Goal: Information Seeking & Learning: Learn about a topic

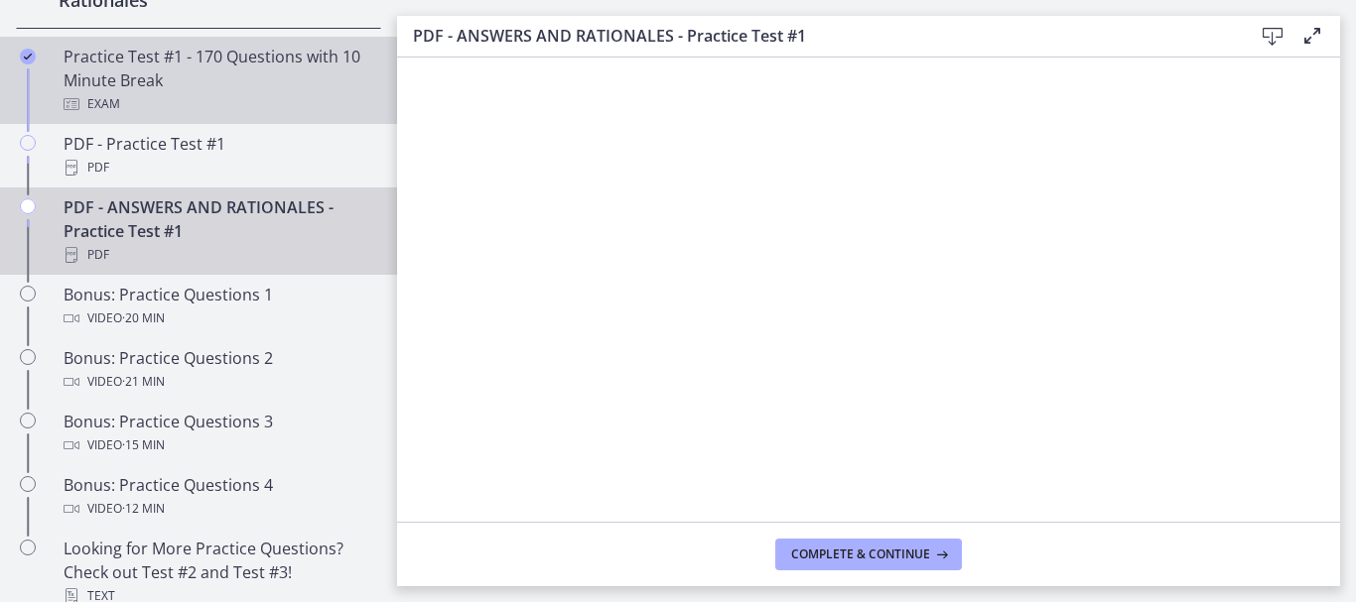
click at [113, 116] on div "Exam" at bounding box center [219, 104] width 310 height 24
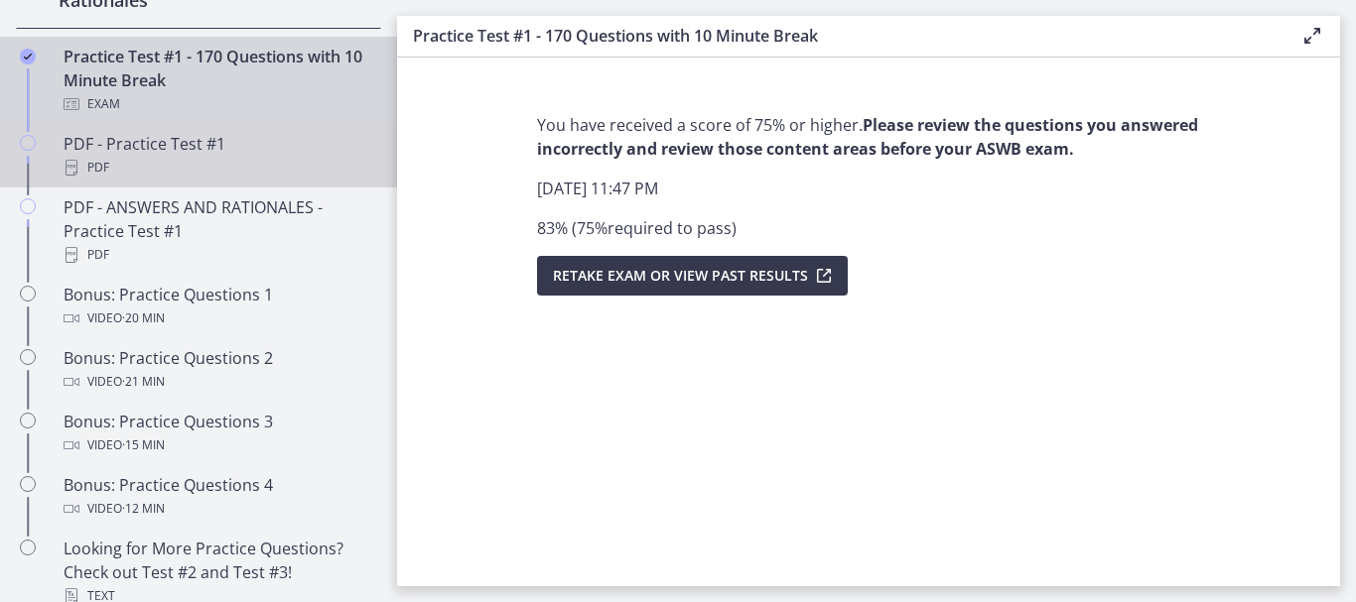
click at [161, 168] on div "PDF - Practice Test #1 PDF" at bounding box center [219, 156] width 310 height 48
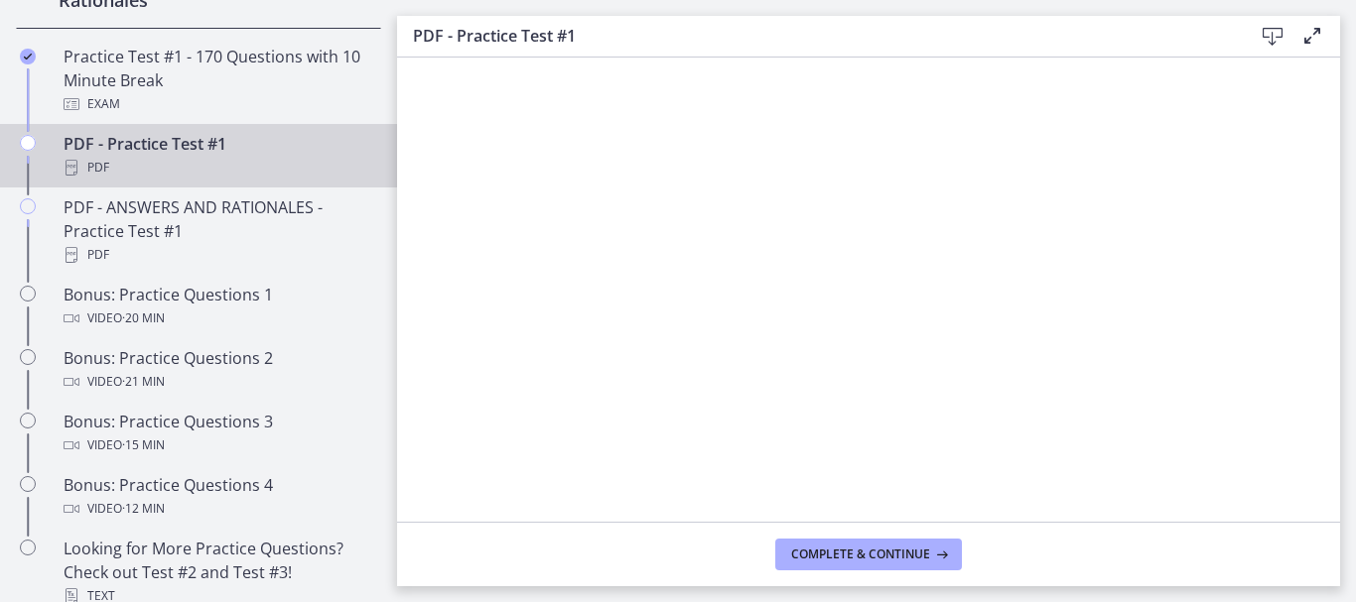
click at [190, 178] on div "PDF - Practice Test #1 PDF" at bounding box center [219, 156] width 310 height 48
click at [1276, 41] on icon at bounding box center [1272, 37] width 24 height 24
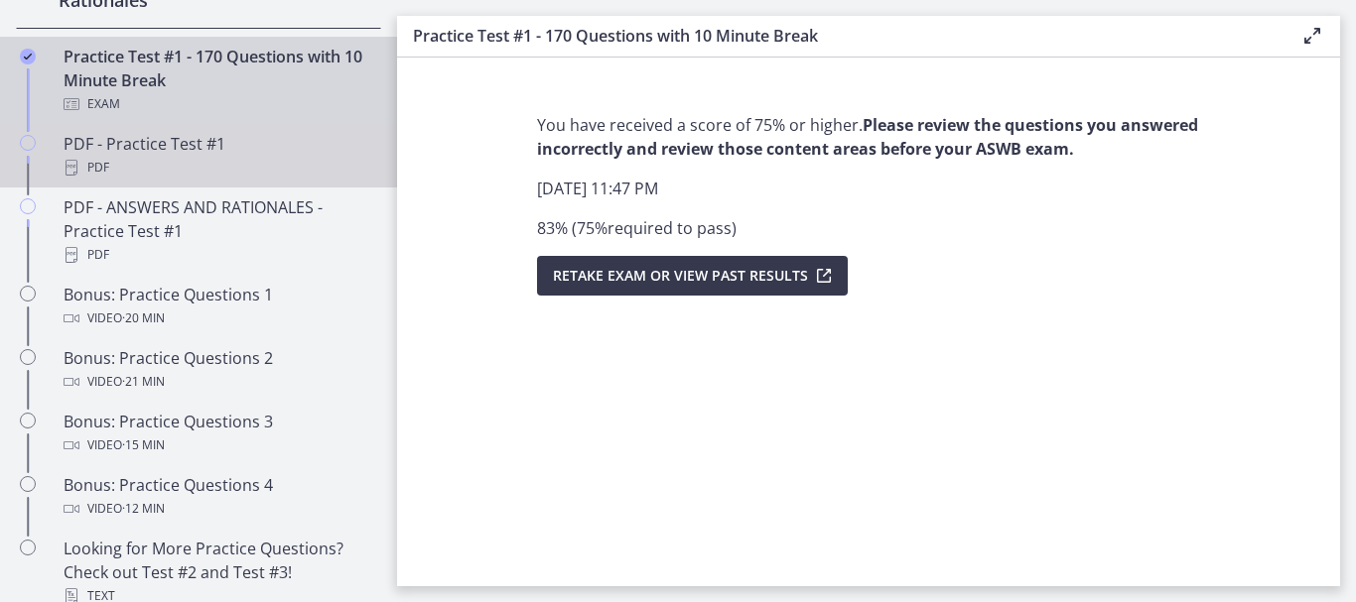
drag, startPoint x: 172, startPoint y: 167, endPoint x: 163, endPoint y: 173, distance: 10.7
click at [172, 167] on div "PDF - Practice Test #1 PDF" at bounding box center [219, 156] width 310 height 48
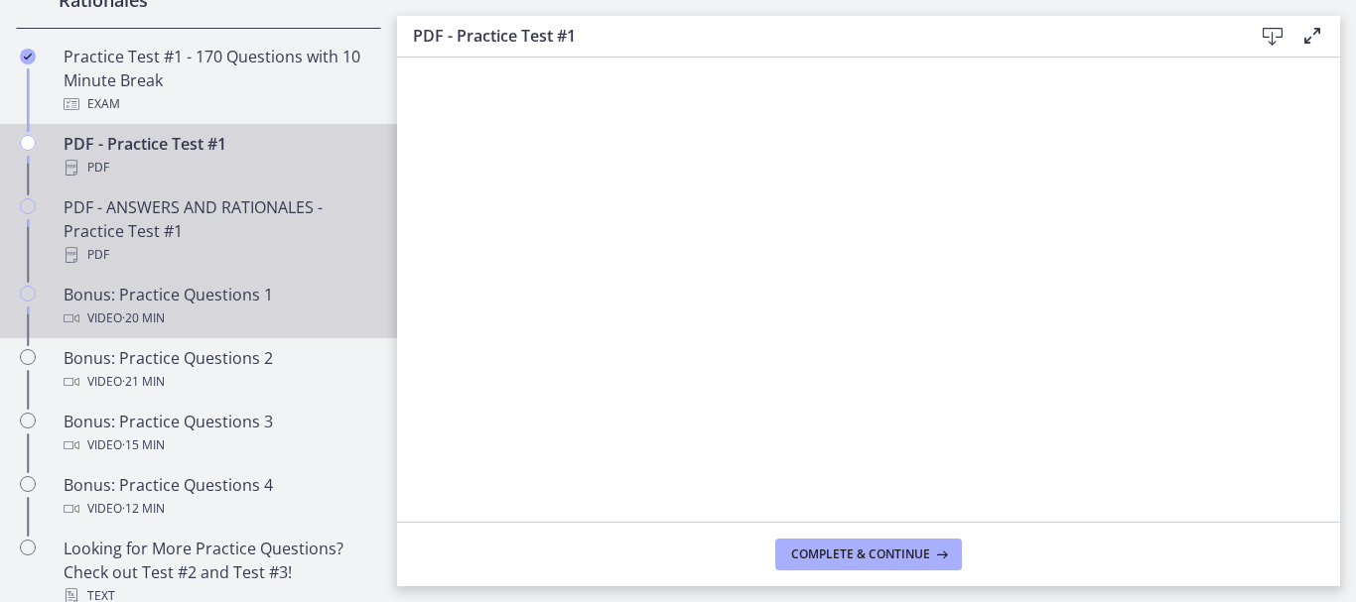
drag, startPoint x: 132, startPoint y: 235, endPoint x: 329, endPoint y: 307, distance: 210.0
click at [133, 236] on div "PDF - ANSWERS AND RATIONALES - Practice Test #1 PDF" at bounding box center [219, 231] width 310 height 71
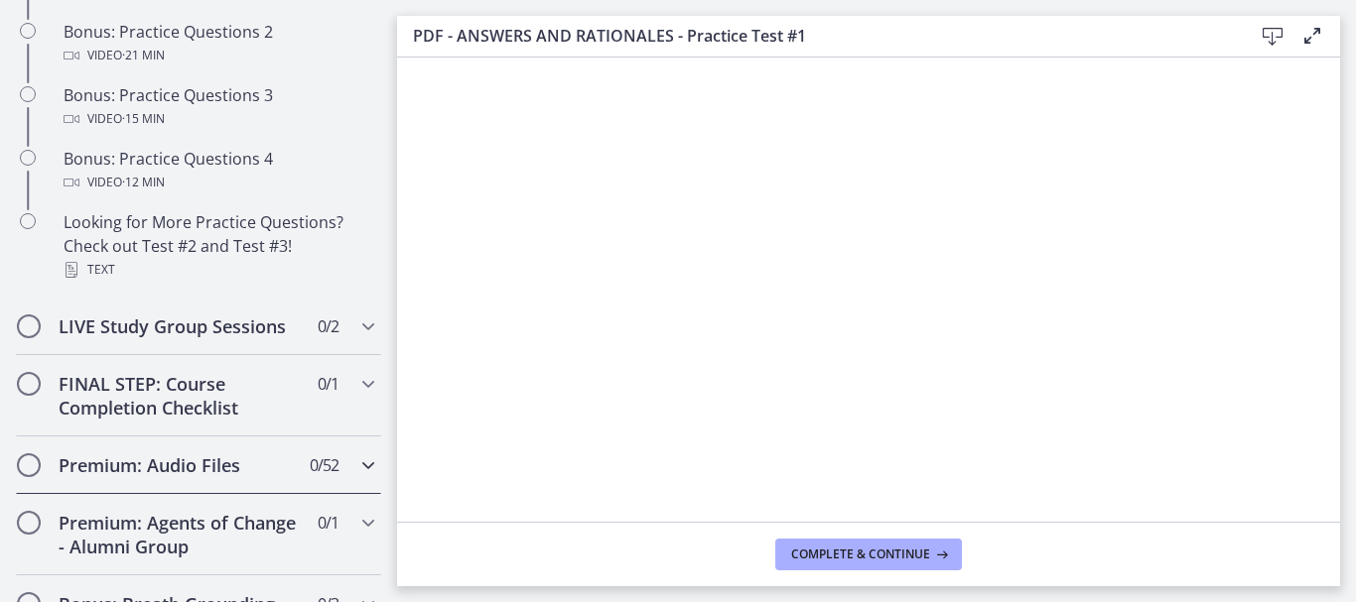
scroll to position [1314, 0]
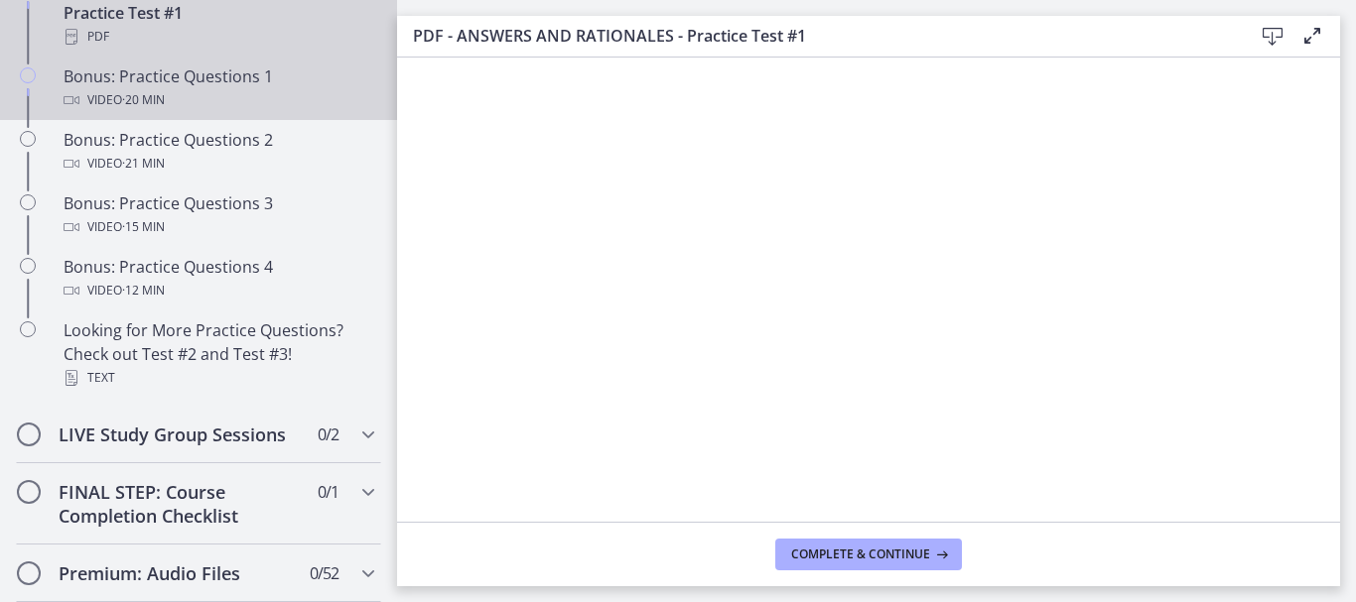
click at [232, 108] on div "Bonus: Practice Questions 1 Video · 20 min" at bounding box center [219, 89] width 310 height 48
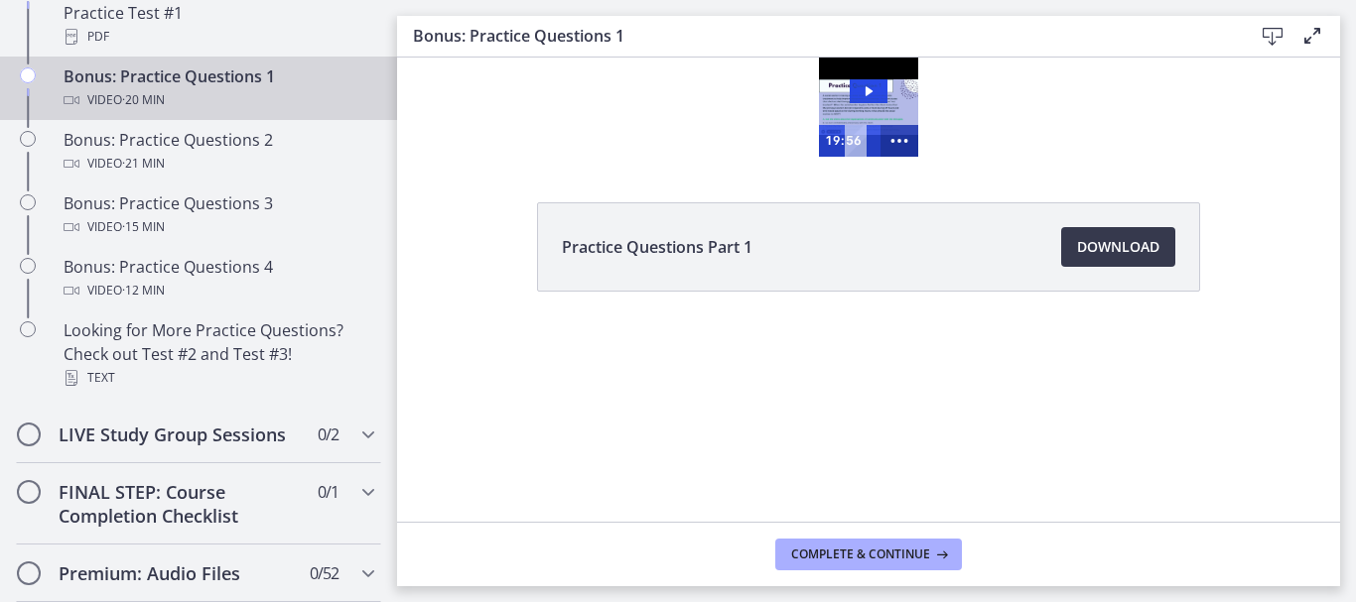
click at [900, 139] on icon "Show more buttons" at bounding box center [899, 141] width 38 height 32
click at [867, 145] on rect "Fullscreen" at bounding box center [862, 140] width 14 height 9
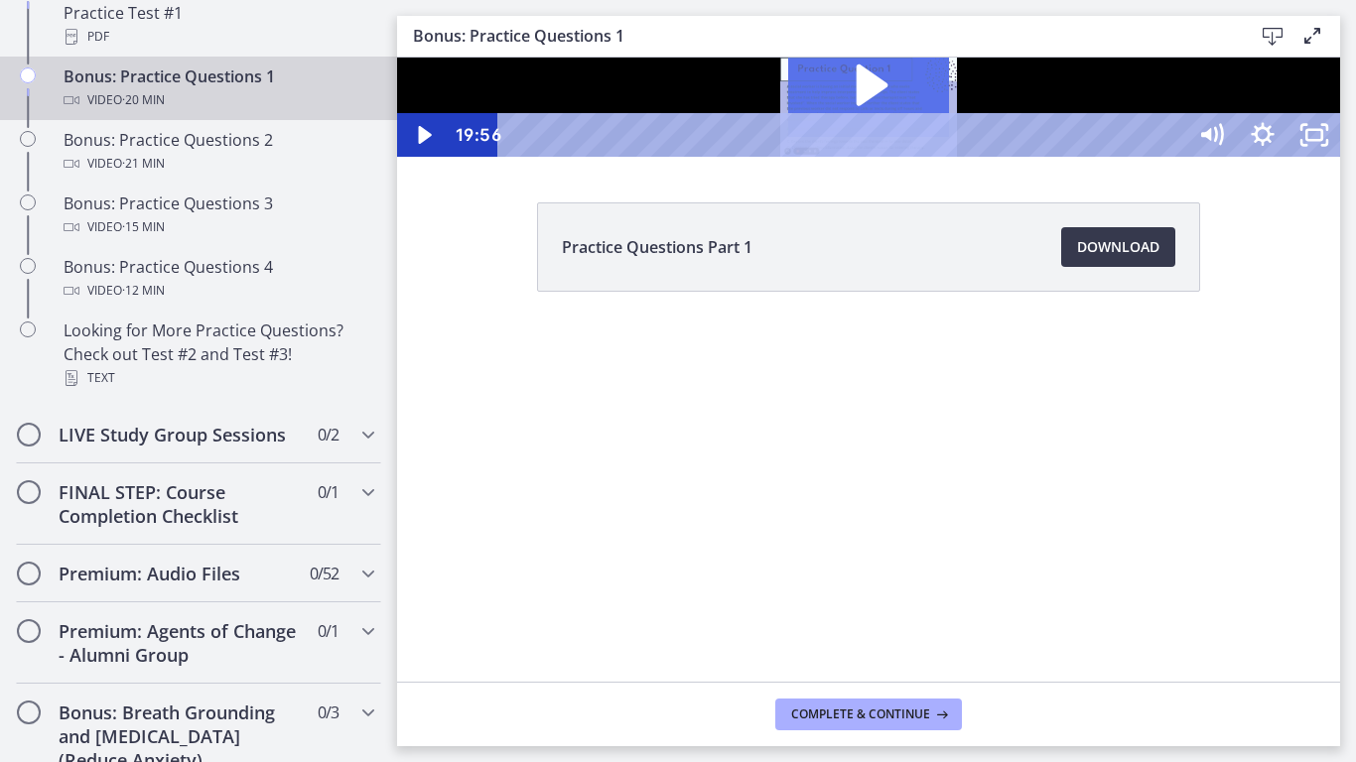
click at [888, 106] on icon "Play Video: cls5cv0rkbac72sj77ig.mp4" at bounding box center [872, 86] width 32 height 42
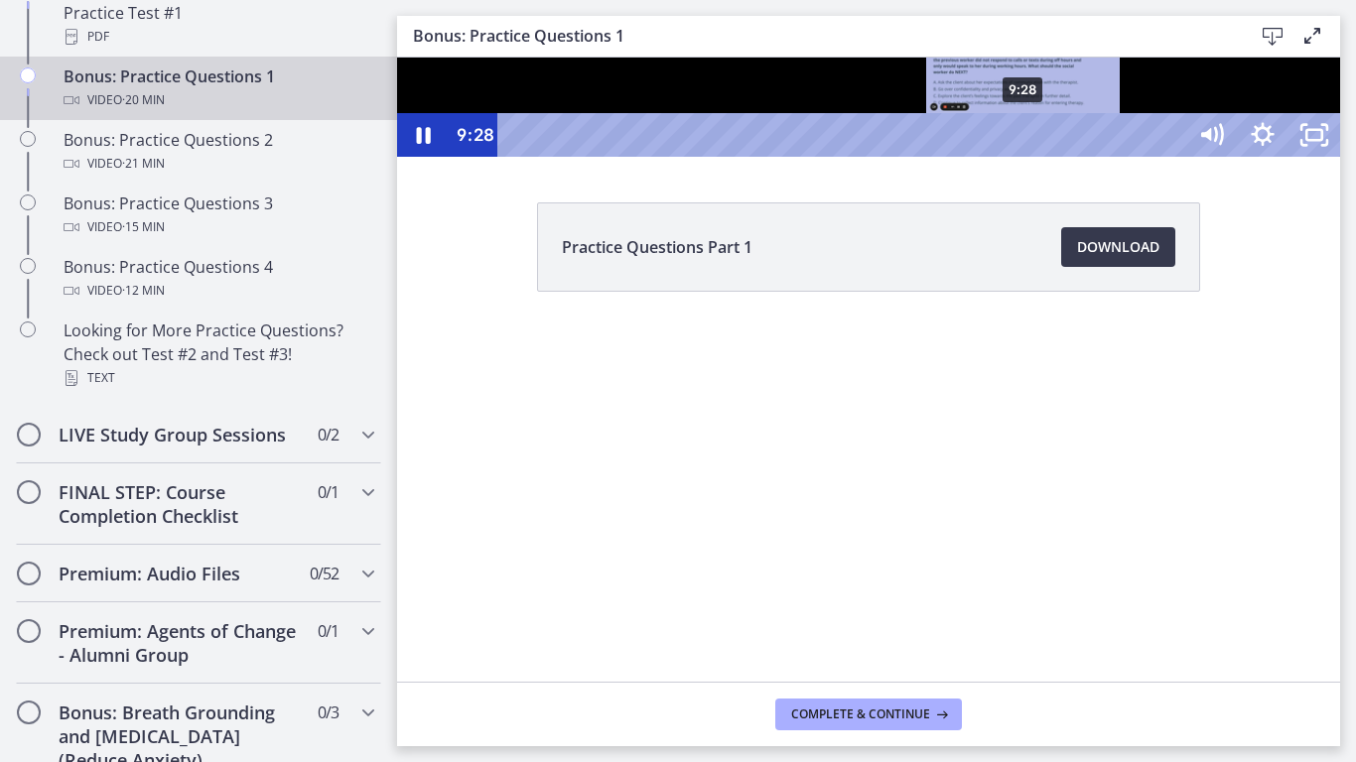
click at [1024, 157] on div "9:28" at bounding box center [845, 135] width 656 height 44
click at [1037, 157] on div "9:42" at bounding box center [845, 135] width 656 height 44
click at [1056, 157] on div "10:04" at bounding box center [845, 135] width 656 height 44
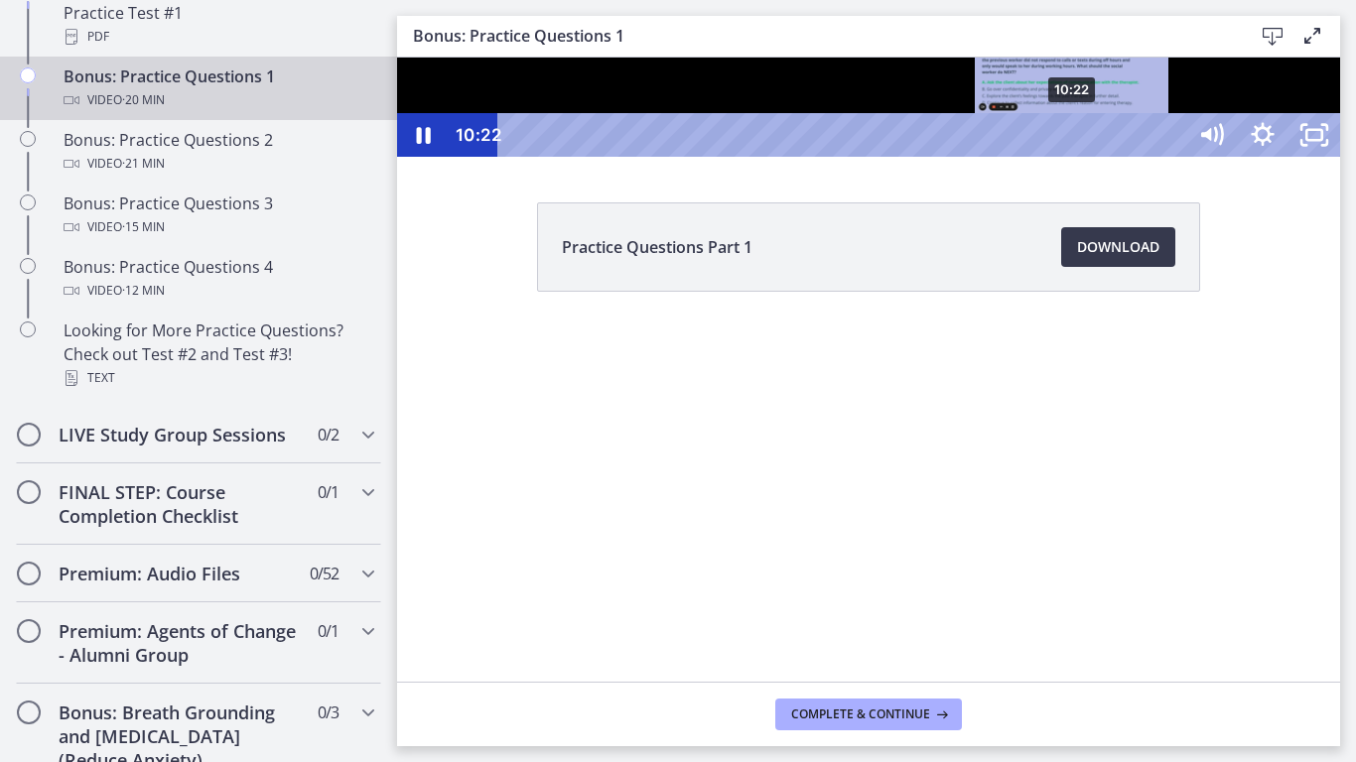
click at [1075, 157] on div "10:22" at bounding box center [845, 135] width 656 height 44
click at [1096, 157] on div "10:48" at bounding box center [845, 135] width 656 height 44
click at [1110, 157] on div "11:03" at bounding box center [845, 135] width 656 height 44
click at [1097, 157] on div "10:49" at bounding box center [845, 135] width 656 height 44
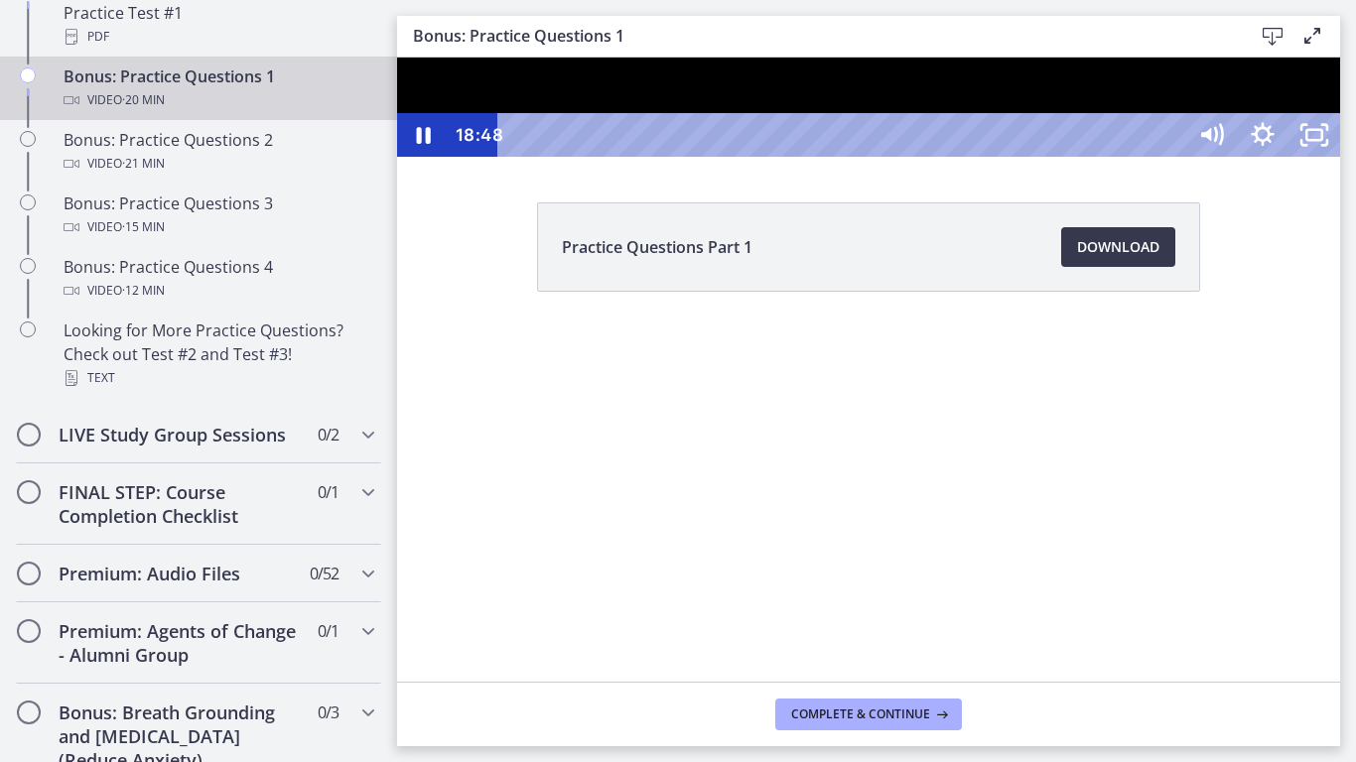
click at [1173, 157] on div "19:07" at bounding box center [845, 135] width 656 height 44
click at [1173, 157] on div "19:21" at bounding box center [845, 135] width 656 height 44
click at [1173, 157] on div "19:41" at bounding box center [845, 135] width 656 height 44
click at [1340, 157] on icon "Unfullscreen" at bounding box center [1314, 135] width 52 height 44
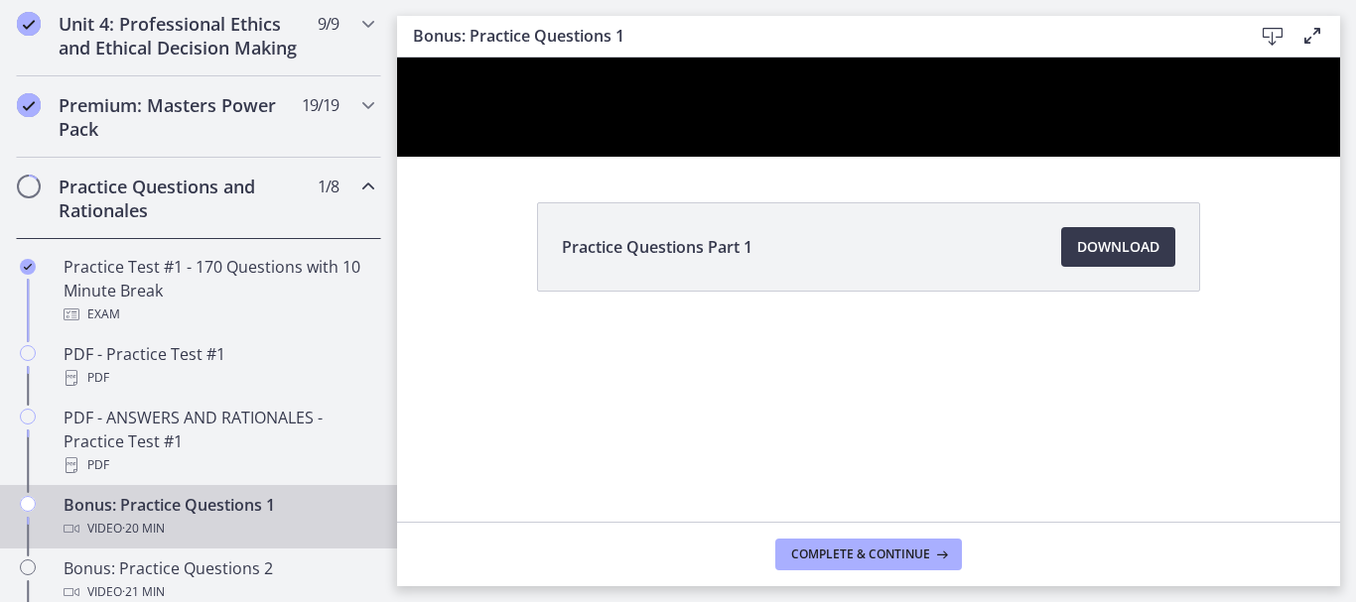
scroll to position [893, 0]
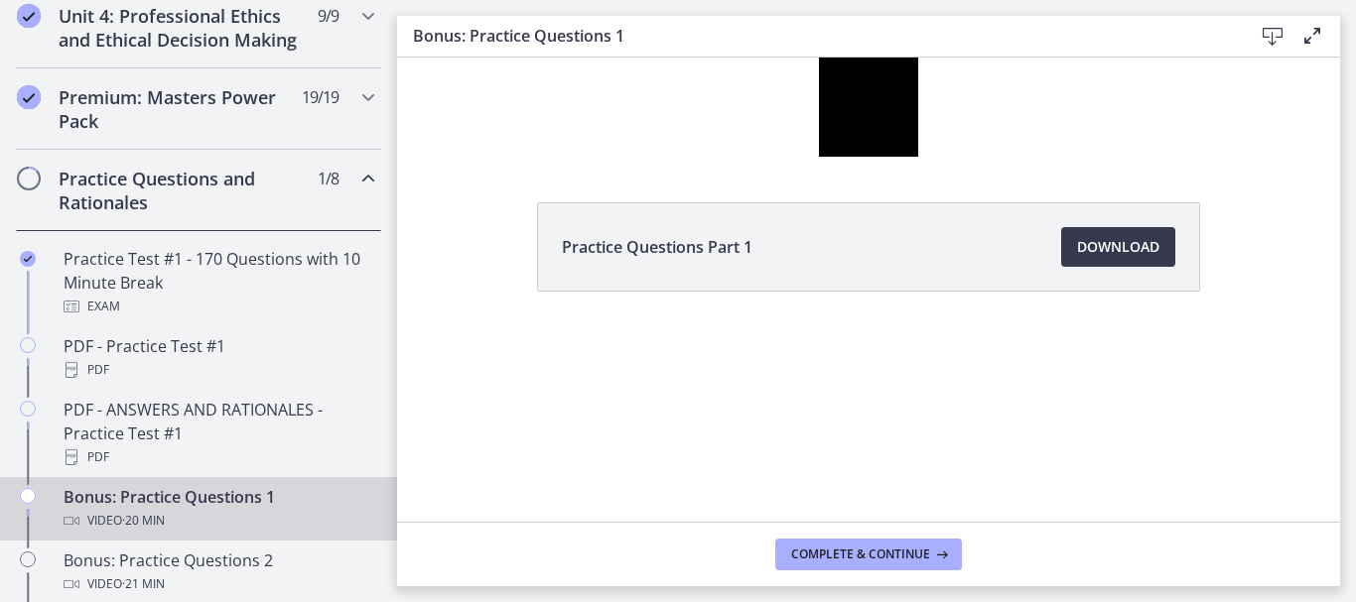
click at [188, 214] on h2 "Practice Questions and Rationales" at bounding box center [180, 191] width 242 height 48
click at [204, 210] on h2 "Practice Questions and Rationales" at bounding box center [180, 191] width 242 height 48
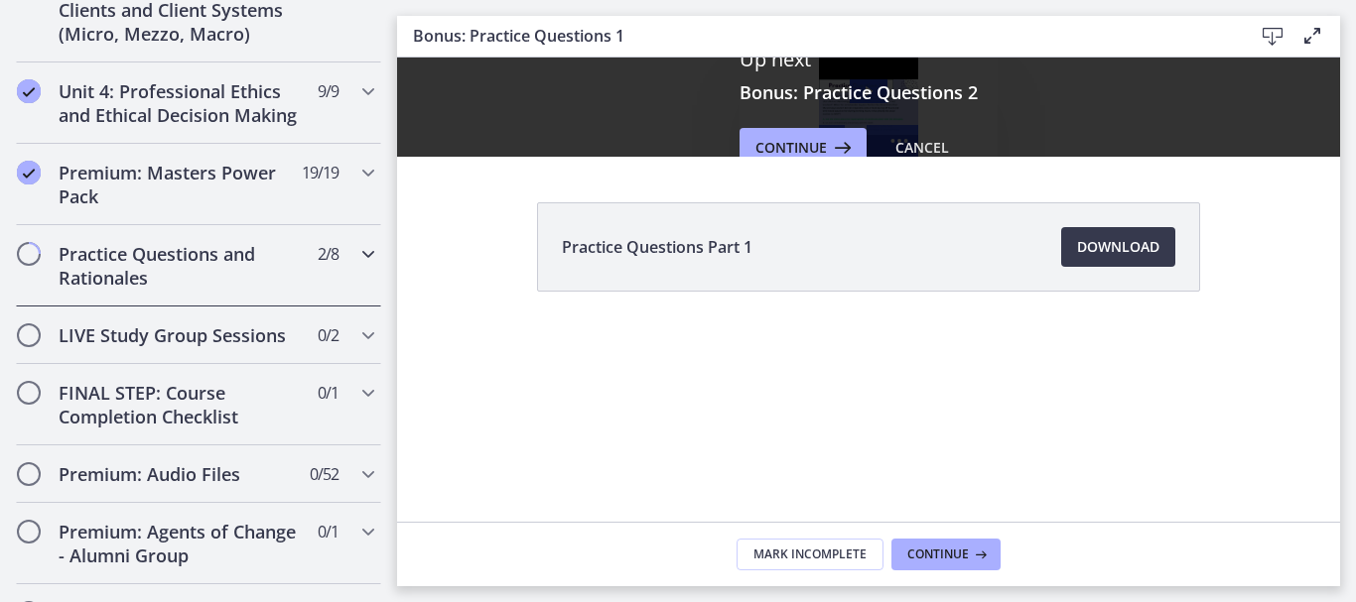
scroll to position [917, 0]
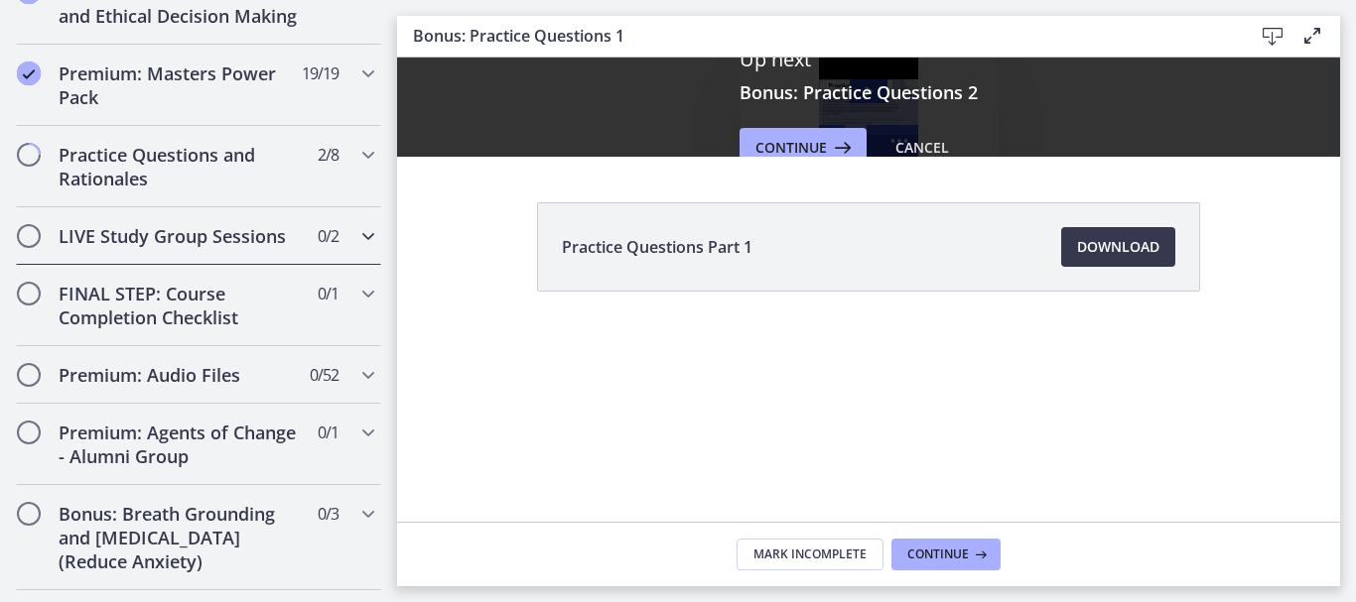
click at [226, 248] on h2 "LIVE Study Group Sessions" at bounding box center [180, 236] width 242 height 24
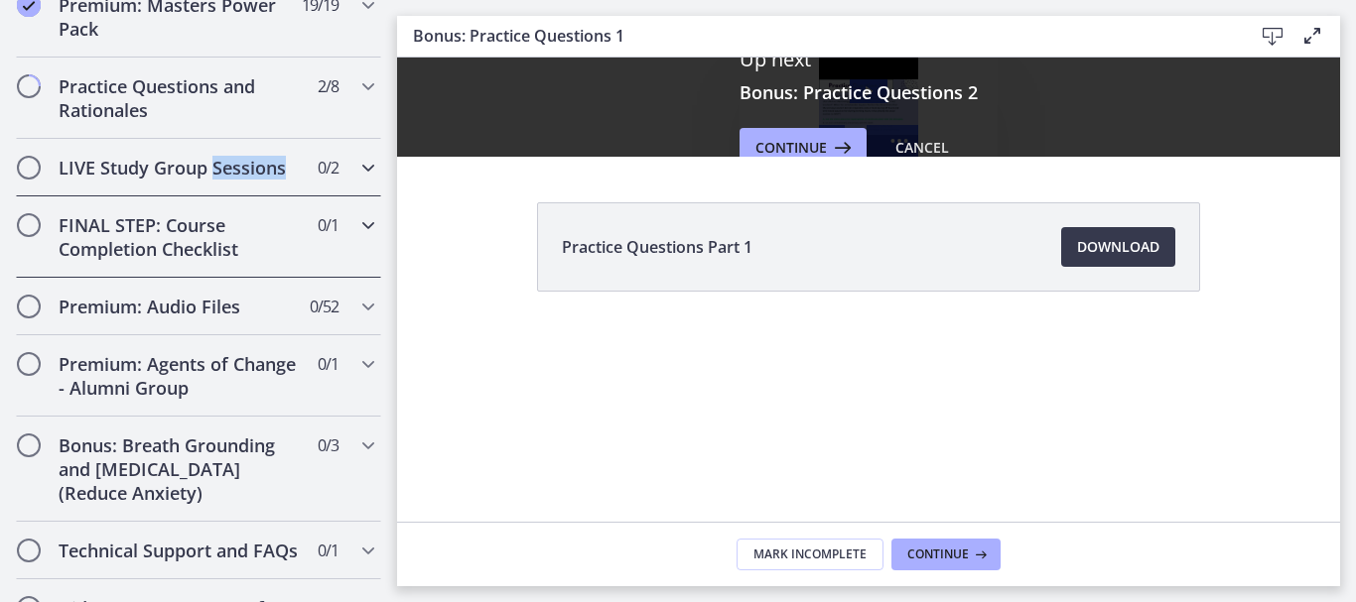
scroll to position [1016, 0]
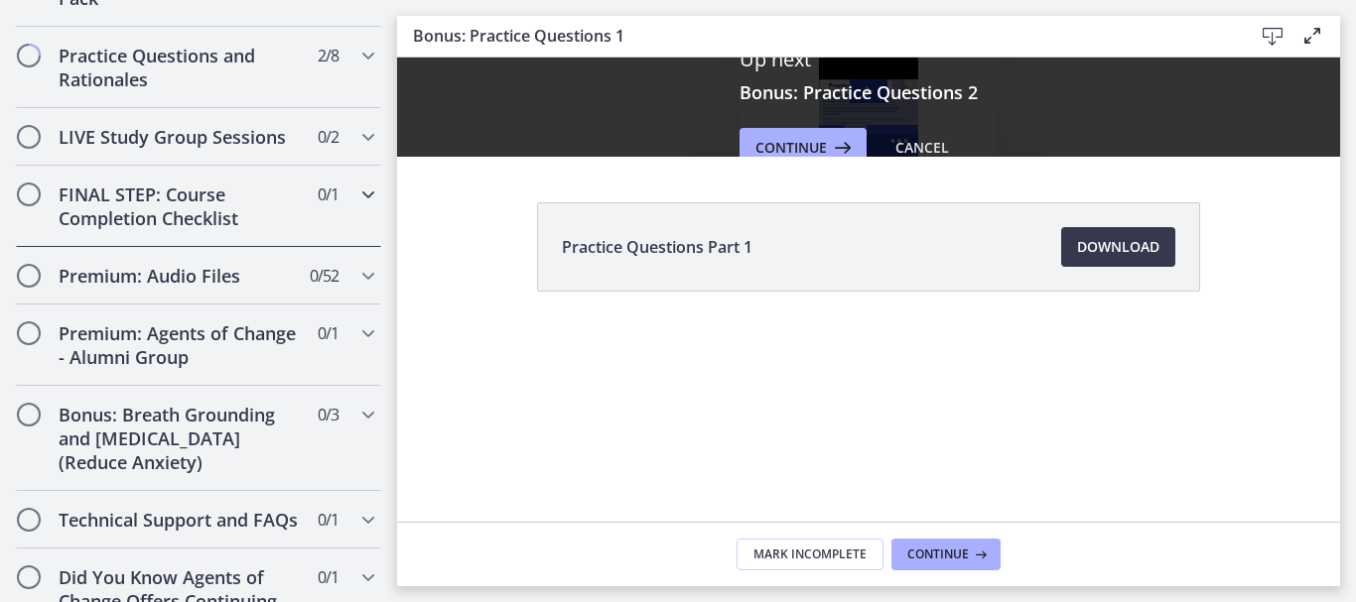
click at [189, 230] on h2 "FINAL STEP: Course Completion Checklist" at bounding box center [180, 207] width 242 height 48
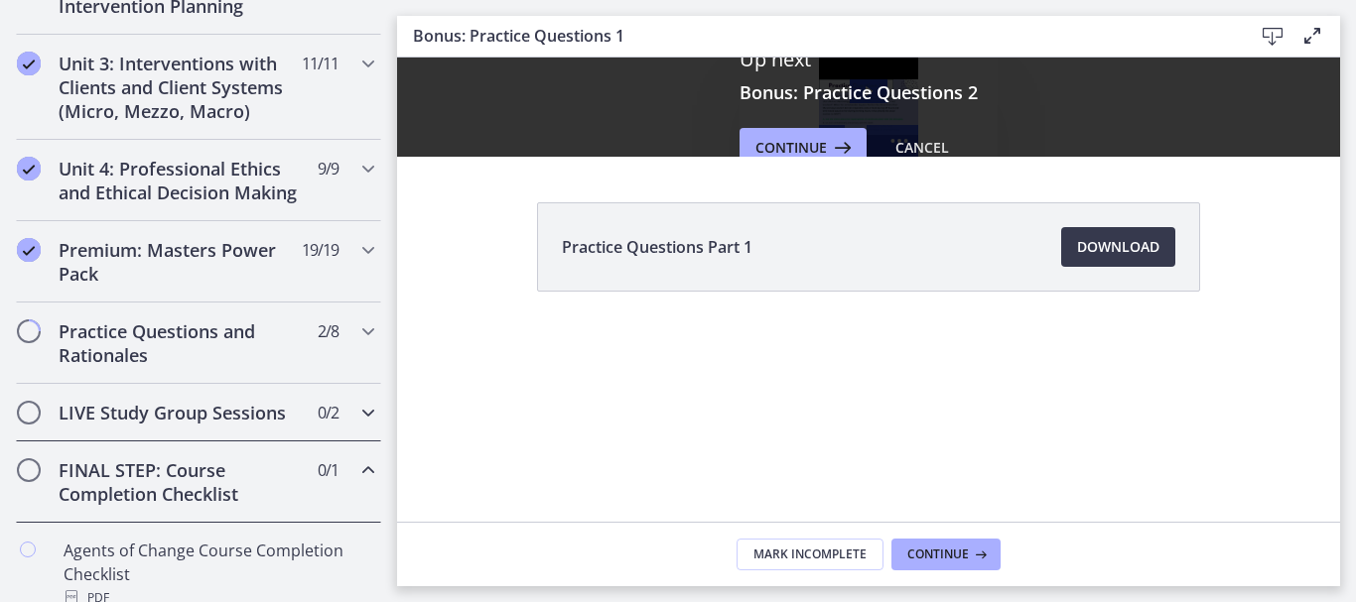
scroll to position [723, 0]
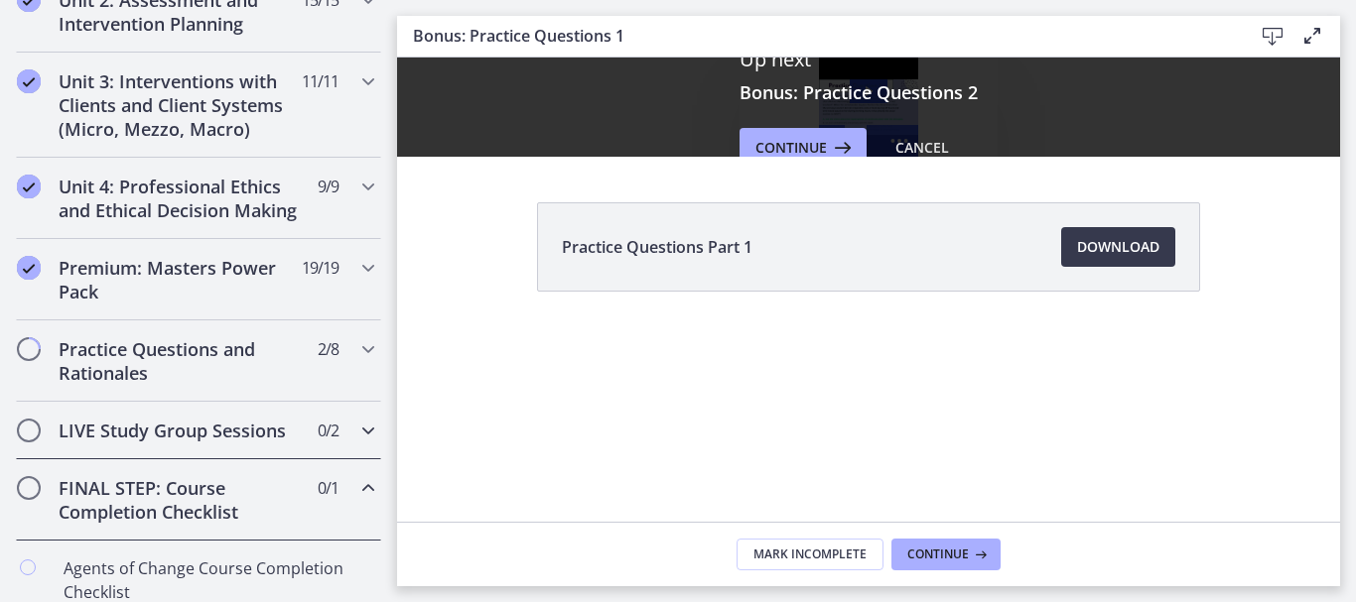
click at [172, 443] on h2 "LIVE Study Group Sessions" at bounding box center [180, 431] width 242 height 24
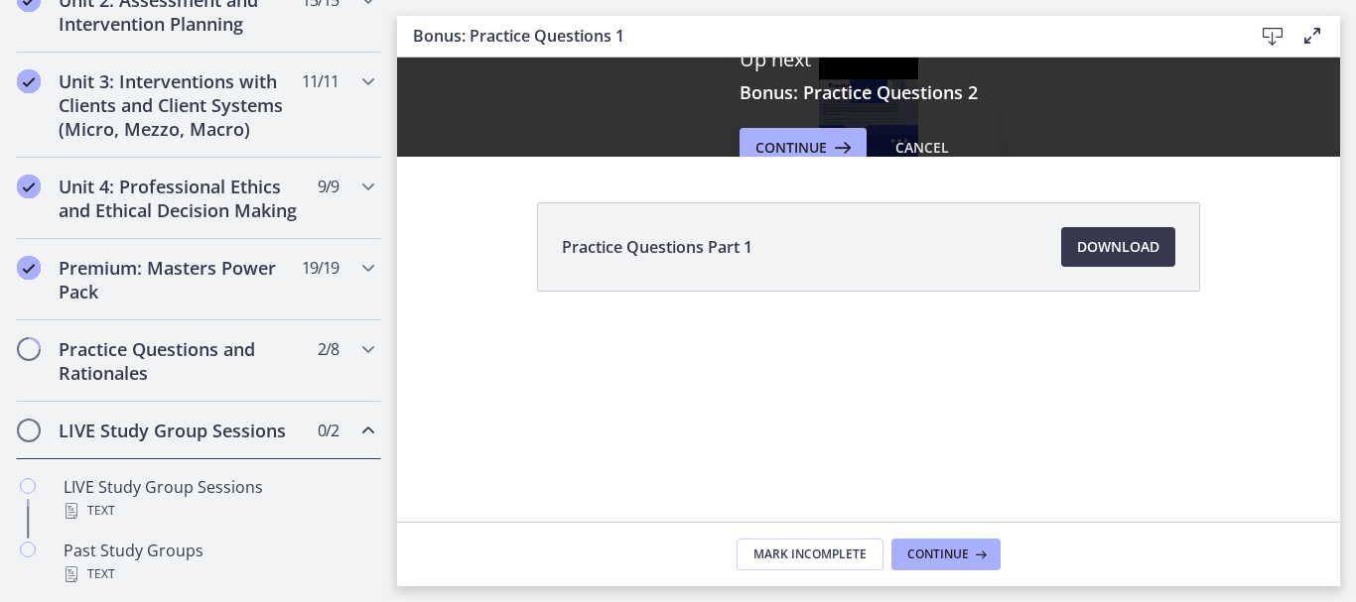
scroll to position [921, 0]
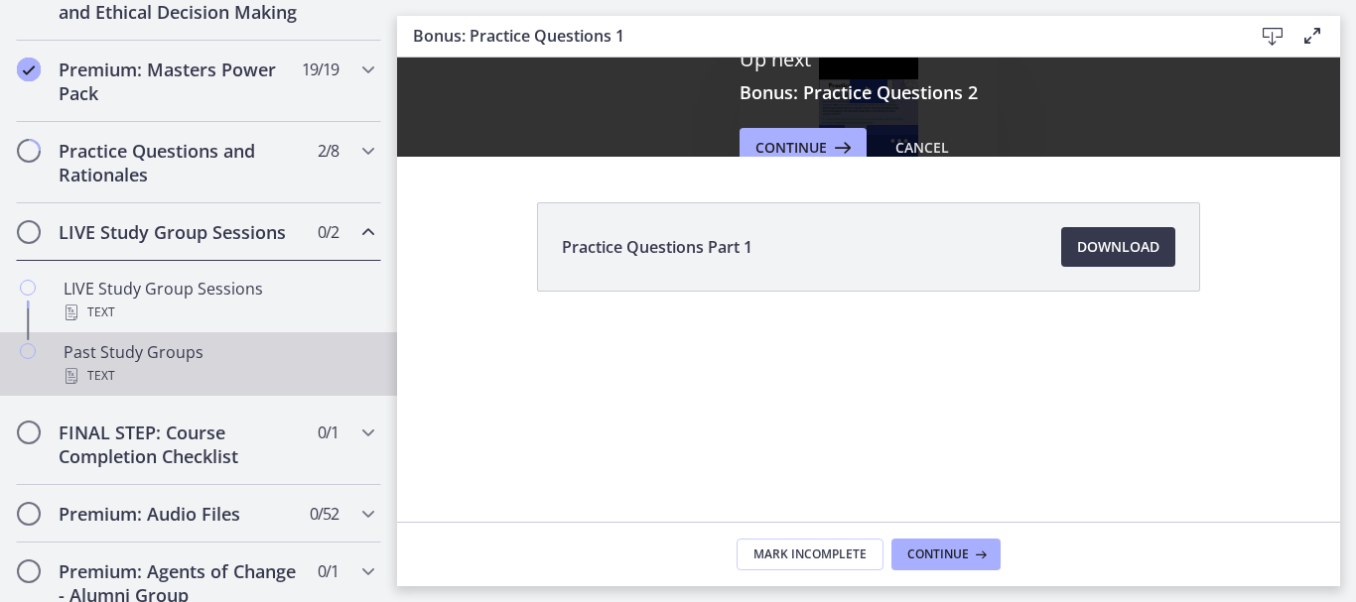
click at [163, 379] on div "Past Study Groups Text" at bounding box center [219, 364] width 310 height 48
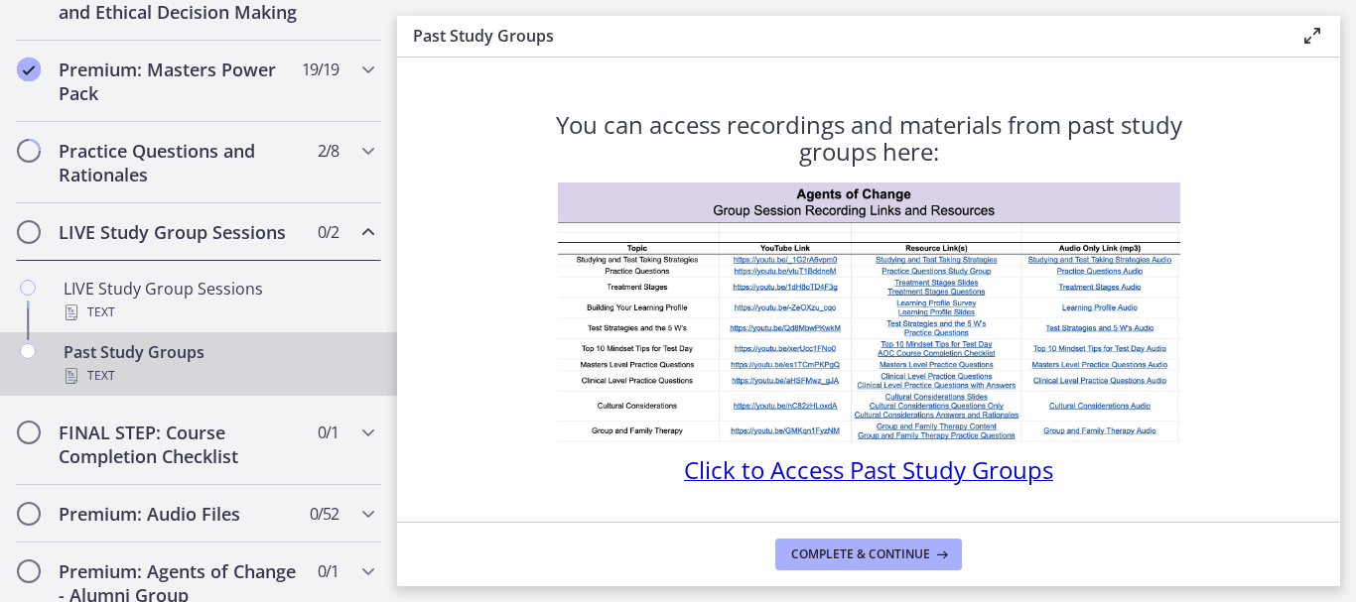
click at [716, 472] on span "Click to Access Past Study Groups" at bounding box center [868, 470] width 369 height 33
